Goal: Navigation & Orientation: Understand site structure

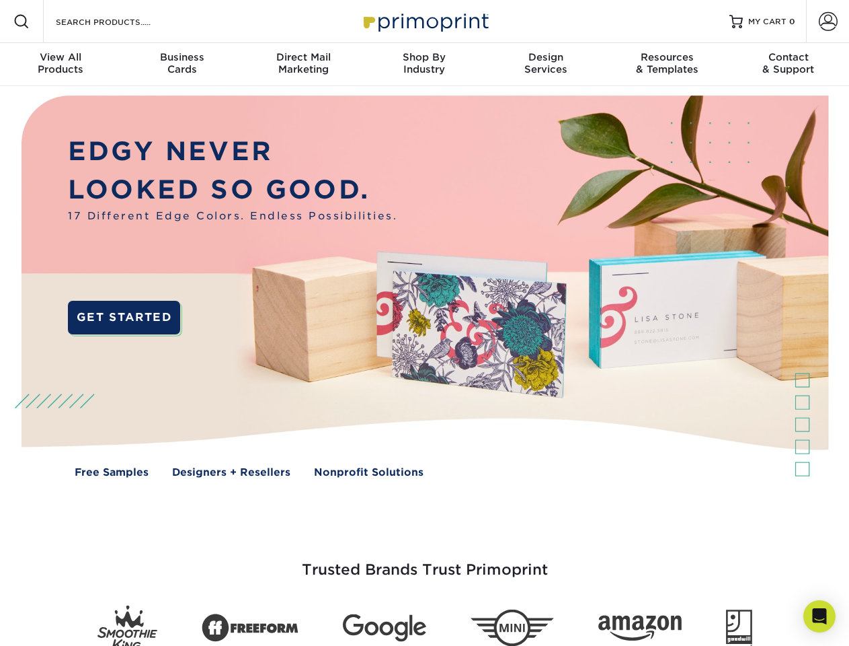
click at [424, 323] on img at bounding box center [424, 296] width 841 height 420
click at [22, 22] on span at bounding box center [21, 21] width 16 height 16
click at [828, 22] on span at bounding box center [828, 21] width 19 height 19
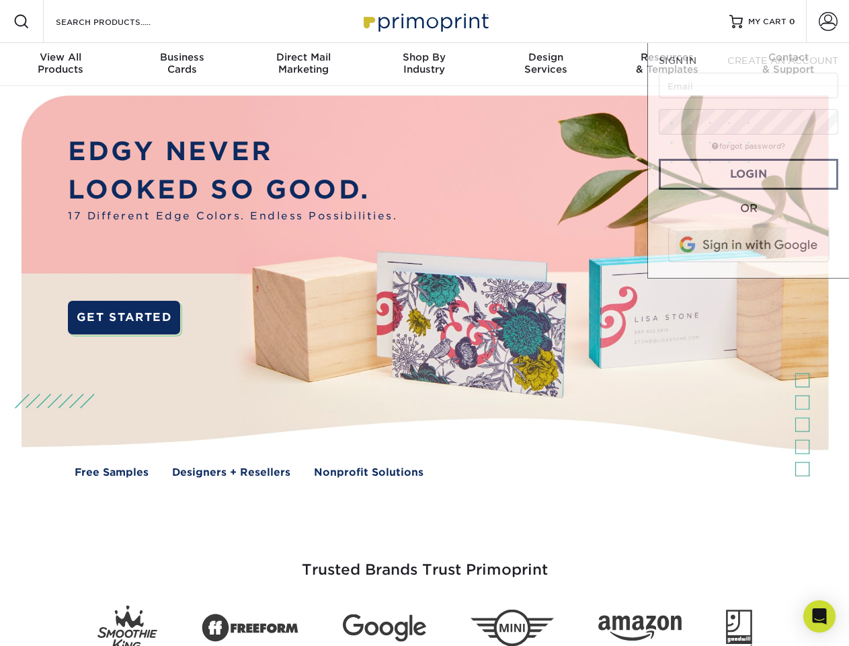
click at [61, 65] on div "View All Products" at bounding box center [60, 63] width 121 height 24
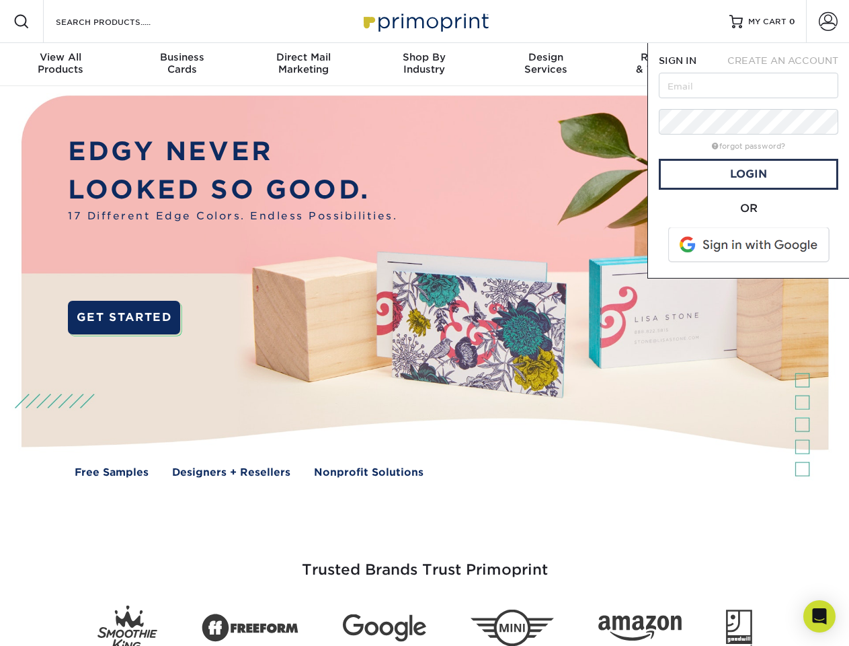
click at [182, 65] on div "Business Cards" at bounding box center [181, 63] width 121 height 24
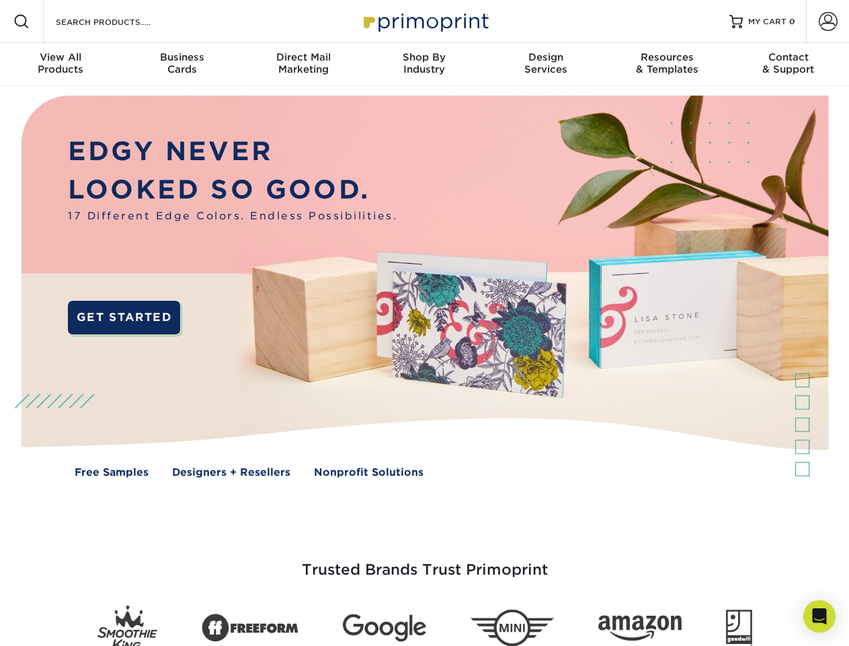
click at [303, 65] on div "Direct Mail Marketing" at bounding box center [303, 63] width 121 height 24
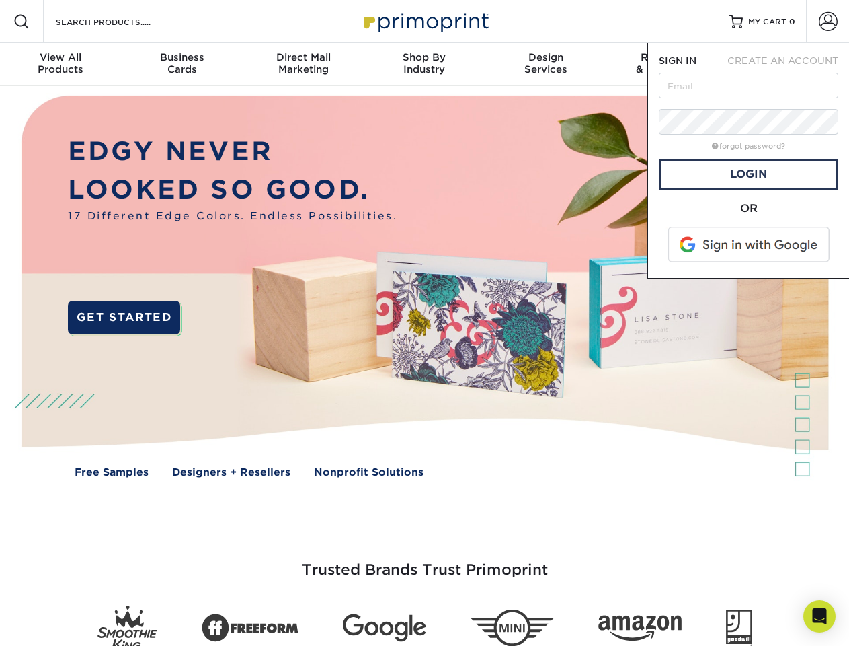
click at [424, 65] on div "Shop By Industry" at bounding box center [424, 63] width 121 height 24
click at [546, 65] on div "Design Services" at bounding box center [546, 63] width 121 height 24
click at [667, 65] on span "SIGN IN" at bounding box center [678, 60] width 38 height 11
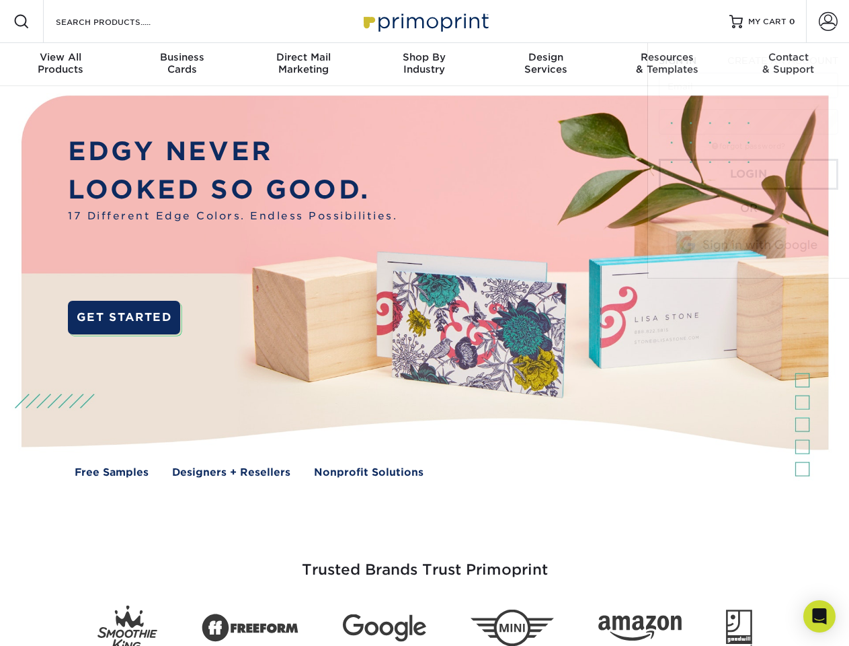
click at [789, 65] on div "Contact & Support" at bounding box center [788, 63] width 121 height 24
